Goal: Transaction & Acquisition: Obtain resource

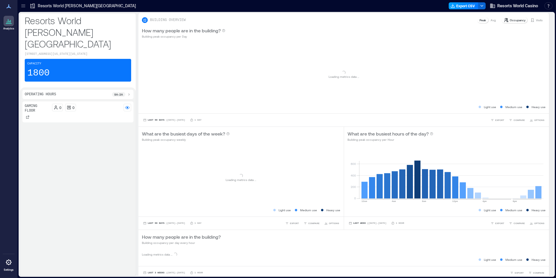
click at [453, 7] on icon "button" at bounding box center [453, 5] width 5 height 5
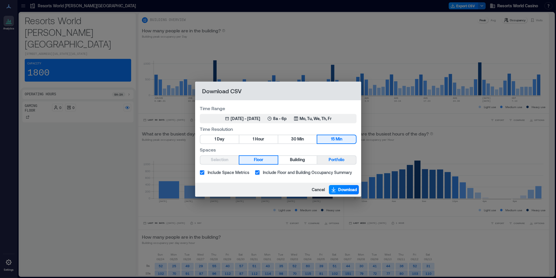
click at [344, 157] on span "Portfolio" at bounding box center [337, 159] width 16 height 7
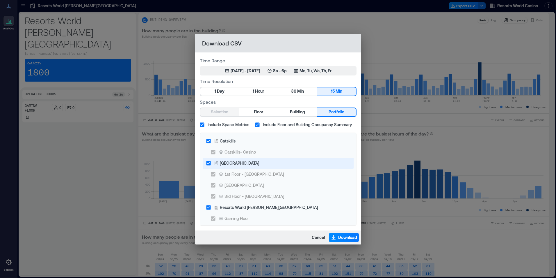
click at [230, 163] on div "[GEOGRAPHIC_DATA]" at bounding box center [239, 163] width 39 height 6
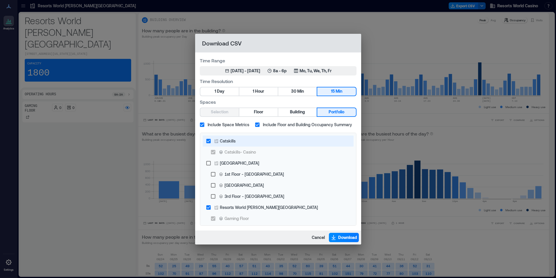
click at [225, 139] on div "Catskills" at bounding box center [228, 141] width 16 height 6
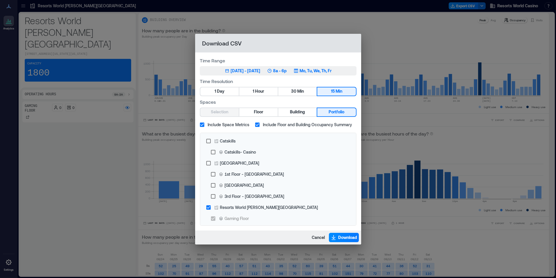
click at [299, 69] on icon "button" at bounding box center [296, 70] width 5 height 5
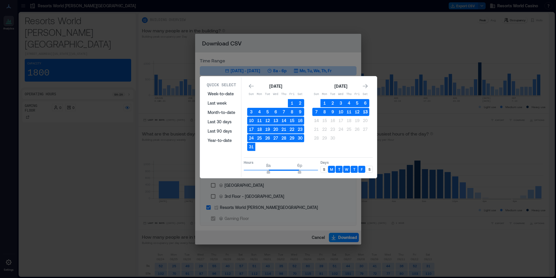
click at [367, 112] on button "13" at bounding box center [365, 112] width 8 height 8
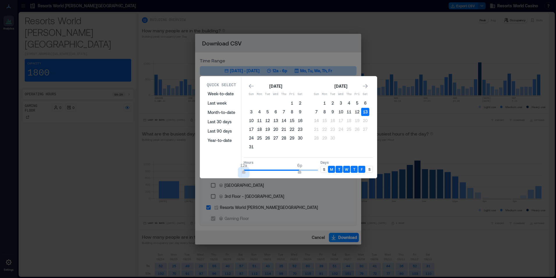
type input "*"
drag, startPoint x: 270, startPoint y: 169, endPoint x: 232, endPoint y: 175, distance: 38.5
click at [232, 175] on div "Quick Select Week-to-date Last week Month-to-date Last 30 days Last 90 days Yea…" at bounding box center [288, 126] width 173 height 99
type input "*"
drag, startPoint x: 296, startPoint y: 172, endPoint x: 257, endPoint y: 173, distance: 39.3
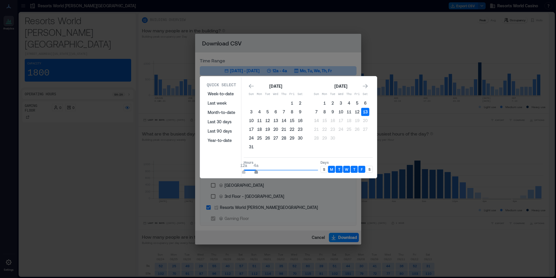
click at [257, 173] on span "12a 4a" at bounding box center [281, 170] width 75 height 9
click at [325, 169] on div "S" at bounding box center [324, 169] width 7 height 7
click at [370, 170] on p "S" at bounding box center [370, 169] width 2 height 5
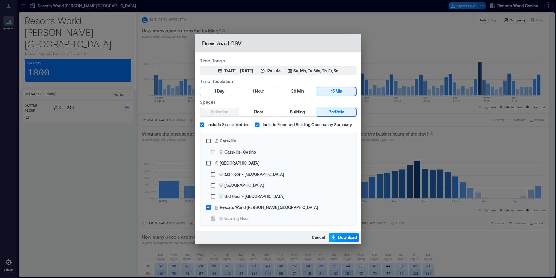
click at [352, 235] on span "Download" at bounding box center [347, 237] width 19 height 6
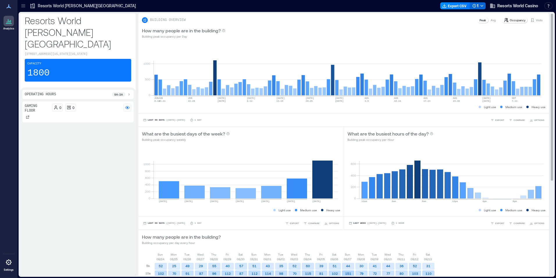
click at [428, 25] on div "How many people are in the building? Building peak occupancy per Day" at bounding box center [344, 33] width 411 height 19
click at [405, 28] on div "How many people are in the building? Building peak occupancy per Day" at bounding box center [344, 33] width 404 height 12
click at [454, 6] on button "Export CSV" at bounding box center [456, 5] width 30 height 7
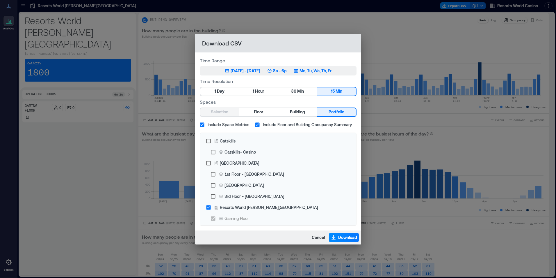
click at [299, 73] on icon "button" at bounding box center [296, 70] width 5 height 5
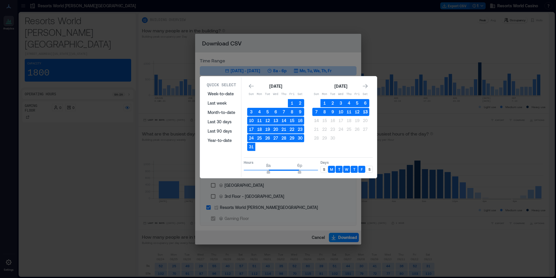
click at [362, 116] on button "13" at bounding box center [365, 112] width 8 height 8
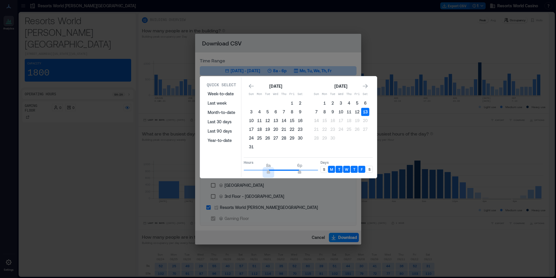
type input "*"
drag, startPoint x: 269, startPoint y: 172, endPoint x: 216, endPoint y: 172, distance: 53.3
click at [216, 172] on div "Quick Select Week-to-date Last week Month-to-date Last 30 days Last 90 days Yea…" at bounding box center [288, 126] width 173 height 99
type input "*"
drag, startPoint x: 282, startPoint y: 167, endPoint x: 287, endPoint y: 171, distance: 6.0
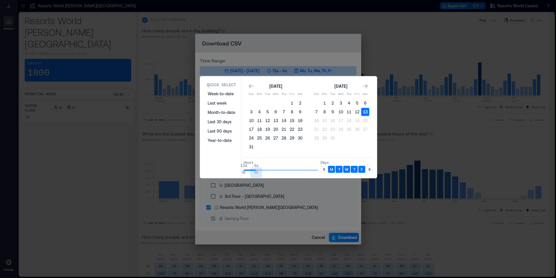
click at [257, 171] on span "12a 4a" at bounding box center [281, 170] width 75 height 9
drag, startPoint x: 323, startPoint y: 170, endPoint x: 338, endPoint y: 172, distance: 14.9
click at [323, 170] on div "S" at bounding box center [324, 169] width 7 height 7
click at [370, 171] on div "S" at bounding box center [369, 169] width 7 height 7
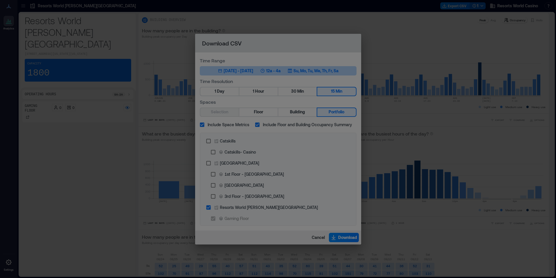
drag, startPoint x: 361, startPoint y: 219, endPoint x: 350, endPoint y: 226, distance: 13.1
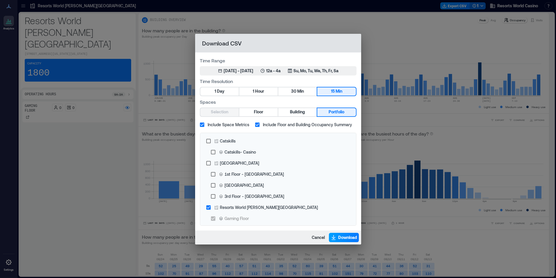
click at [339, 237] on span "Download" at bounding box center [347, 237] width 19 height 6
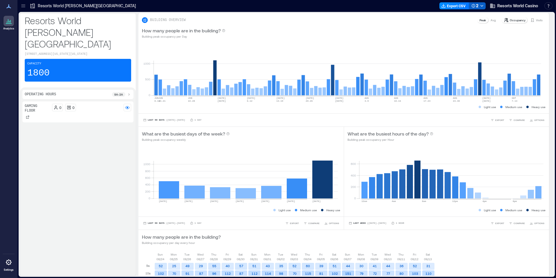
click at [478, 6] on button "2" at bounding box center [477, 5] width 17 height 7
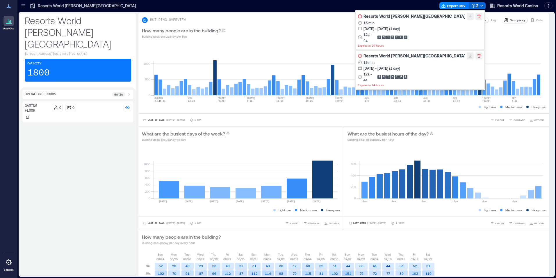
click at [361, 17] on icon at bounding box center [360, 17] width 1 height 1
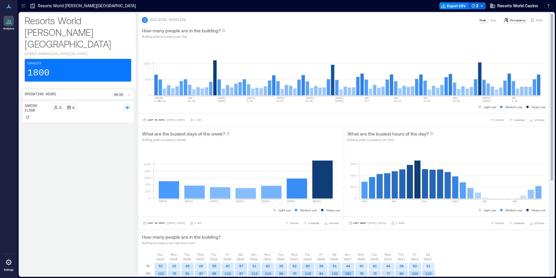
click at [361, 23] on div "BUILDING OVERVIEW Peak Avg Occupancy Visits" at bounding box center [344, 20] width 404 height 7
drag, startPoint x: 547, startPoint y: 0, endPoint x: 384, endPoint y: 40, distance: 167.1
click at [384, 40] on div "How many people are in the building? Building peak occupancy per Day" at bounding box center [344, 33] width 411 height 19
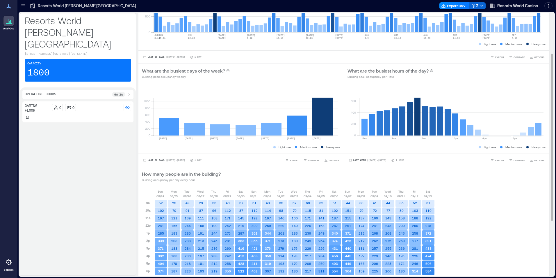
click at [395, 35] on text "AUG" at bounding box center [396, 35] width 4 height 3
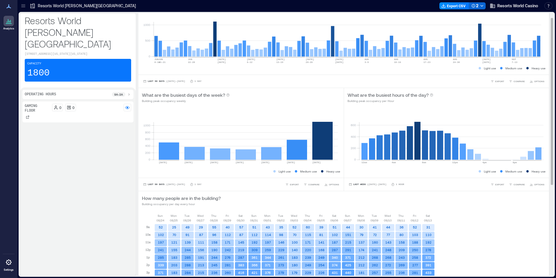
scroll to position [0, 0]
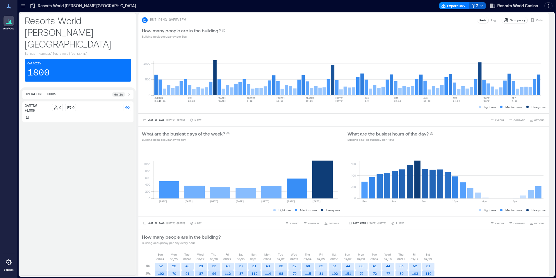
click at [475, 6] on icon "button" at bounding box center [473, 6] width 3 height 4
click at [335, 41] on div "How many people are in the building? Building peak occupancy per Day" at bounding box center [344, 33] width 411 height 19
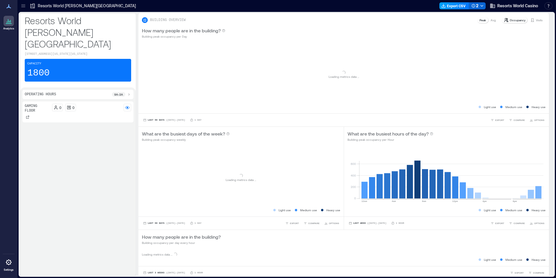
click at [453, 8] on button "Export CSV" at bounding box center [455, 5] width 30 height 7
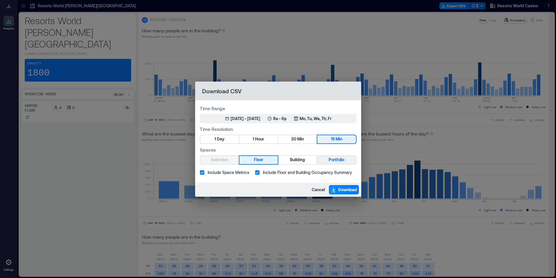
click at [330, 161] on span "Portfolio" at bounding box center [337, 159] width 16 height 7
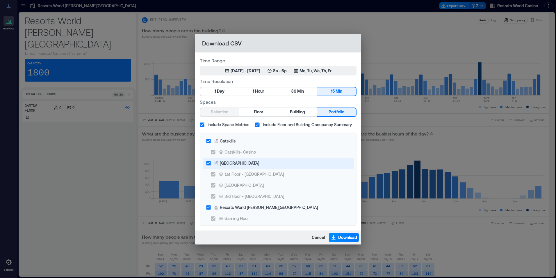
click at [239, 165] on div "[GEOGRAPHIC_DATA]" at bounding box center [239, 163] width 39 height 6
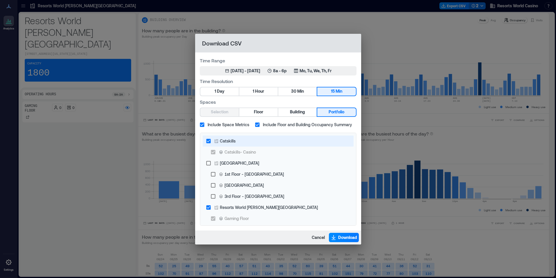
click at [215, 140] on icon at bounding box center [216, 141] width 3 height 4
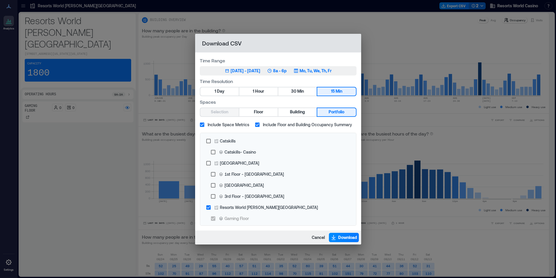
click at [309, 72] on div "Mo, Tu, We, Th, Fr" at bounding box center [313, 71] width 38 height 6
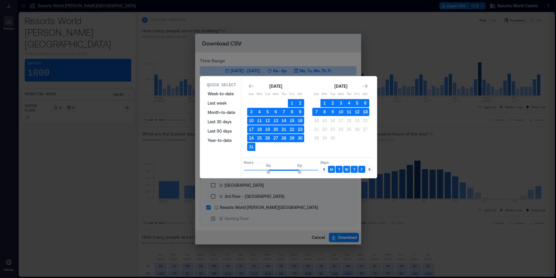
click at [368, 112] on button "13" at bounding box center [365, 112] width 8 height 8
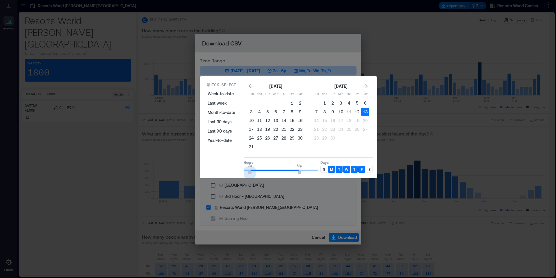
type input "*"
drag, startPoint x: 265, startPoint y: 168, endPoint x: 234, endPoint y: 169, distance: 31.4
click at [234, 169] on div "Quick Select Week-to-date Last week Month-to-date Last 30 days Last 90 days Yea…" at bounding box center [288, 126] width 173 height 99
type input "*"
drag, startPoint x: 289, startPoint y: 172, endPoint x: 256, endPoint y: 172, distance: 33.5
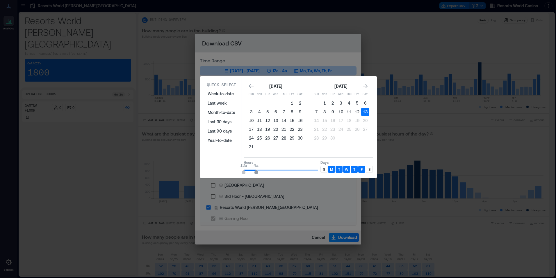
click at [256, 172] on span "12a 4a" at bounding box center [281, 170] width 75 height 9
click at [325, 168] on p "S" at bounding box center [324, 169] width 2 height 5
click at [371, 170] on div "S" at bounding box center [369, 169] width 7 height 7
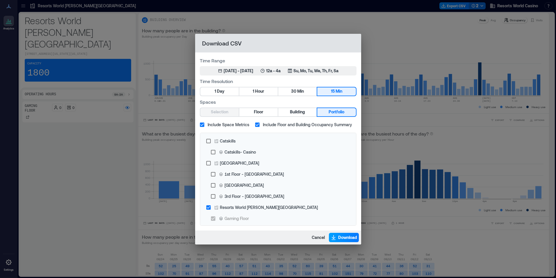
click at [341, 236] on span "Download" at bounding box center [347, 237] width 19 height 6
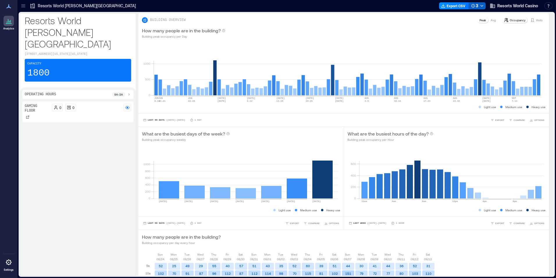
click at [479, 5] on button "3" at bounding box center [477, 5] width 17 height 7
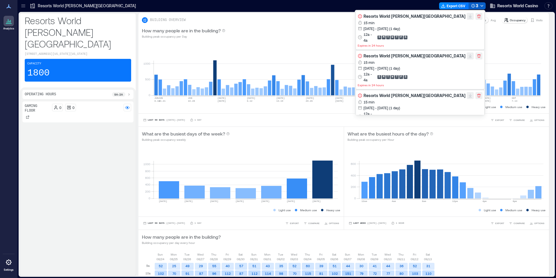
click at [481, 7] on icon "button" at bounding box center [482, 5] width 5 height 5
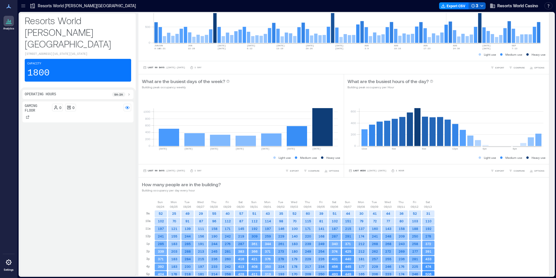
scroll to position [29, 0]
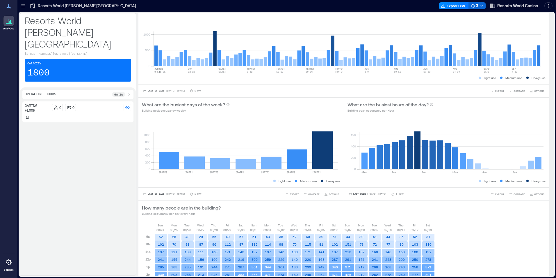
click at [482, 2] on div "Export CSV 3 Resorts World Casino Resources API Documentation Help Center Conta…" at bounding box center [497, 5] width 116 height 9
click at [480, 4] on icon "button" at bounding box center [482, 5] width 5 height 5
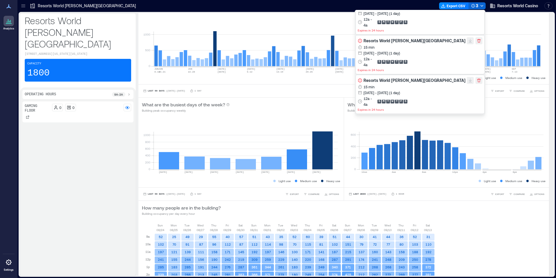
scroll to position [0, 0]
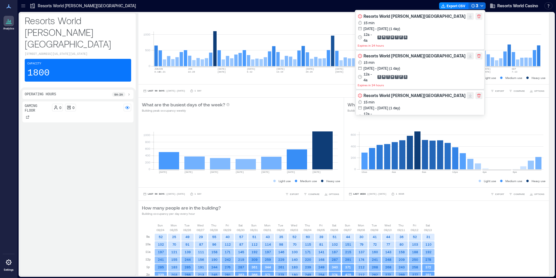
click at [395, 27] on div "[DATE] - [DATE] (1 day)" at bounding box center [382, 29] width 37 height 6
click at [363, 17] on icon at bounding box center [360, 16] width 5 height 5
drag, startPoint x: 410, startPoint y: 22, endPoint x: 423, endPoint y: 35, distance: 18.7
click at [421, 35] on div "15 min [DATE] - [DATE] (1 day) 12a - 4a S M T W T F S" at bounding box center [420, 31] width 125 height 23
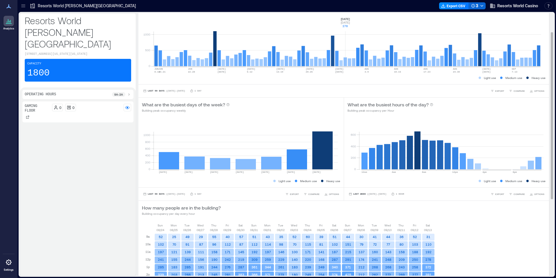
click at [346, 19] on rect at bounding box center [348, 41] width 388 height 49
click at [451, 7] on button "Export CSV" at bounding box center [454, 5] width 30 height 7
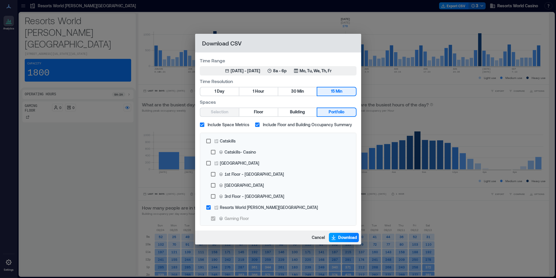
click at [335, 239] on icon "button" at bounding box center [334, 237] width 6 height 6
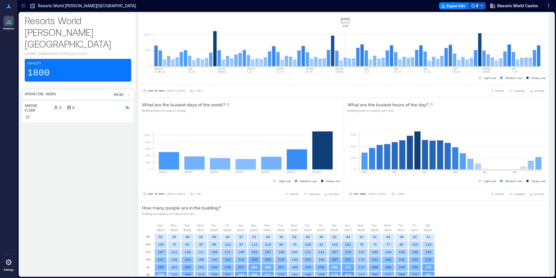
click at [473, 6] on icon "button" at bounding box center [473, 6] width 4 height 4
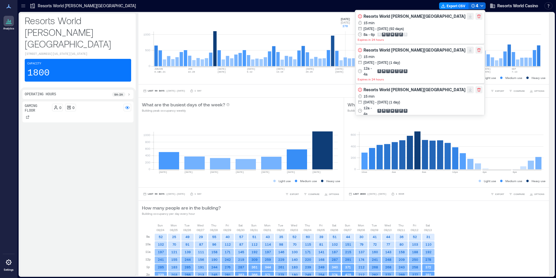
click at [380, 36] on p "S" at bounding box center [380, 34] width 2 height 5
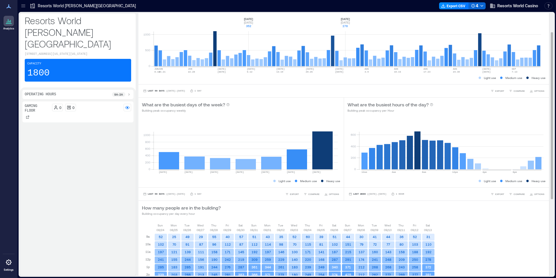
click at [251, 22] on rect at bounding box center [348, 41] width 388 height 49
click at [485, 6] on button "4" at bounding box center [477, 5] width 17 height 7
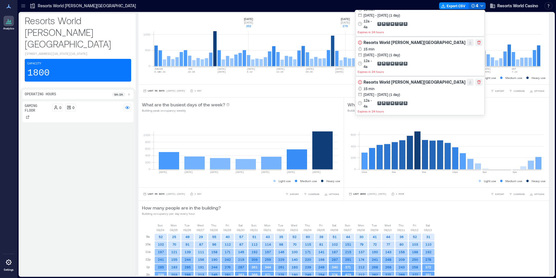
scroll to position [49, 0]
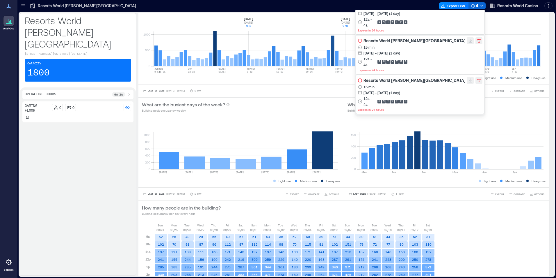
click at [363, 40] on icon at bounding box center [360, 40] width 5 height 5
click at [477, 79] on icon "button" at bounding box center [479, 80] width 5 height 5
click at [478, 42] on icon "button" at bounding box center [479, 40] width 3 height 3
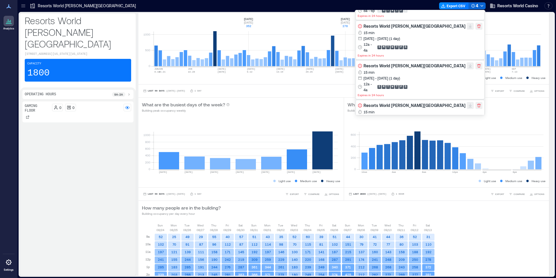
scroll to position [0, 0]
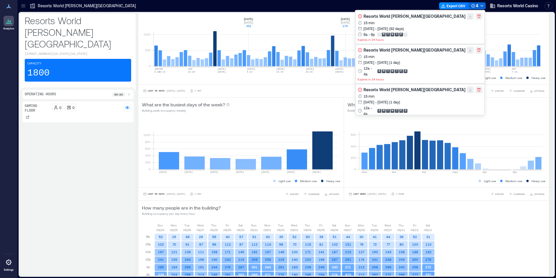
click at [476, 53] on button "button" at bounding box center [479, 50] width 7 height 7
click at [477, 18] on icon "button" at bounding box center [479, 16] width 5 height 5
click at [338, 14] on div "0 500 [DATE]-[DATE] [DATE]-[DATE] JUN [DATE]-[DATE] [DATE] [DATE] 6-[DATE] [DAT…" at bounding box center [344, 48] width 411 height 71
